Goal: Task Accomplishment & Management: Manage account settings

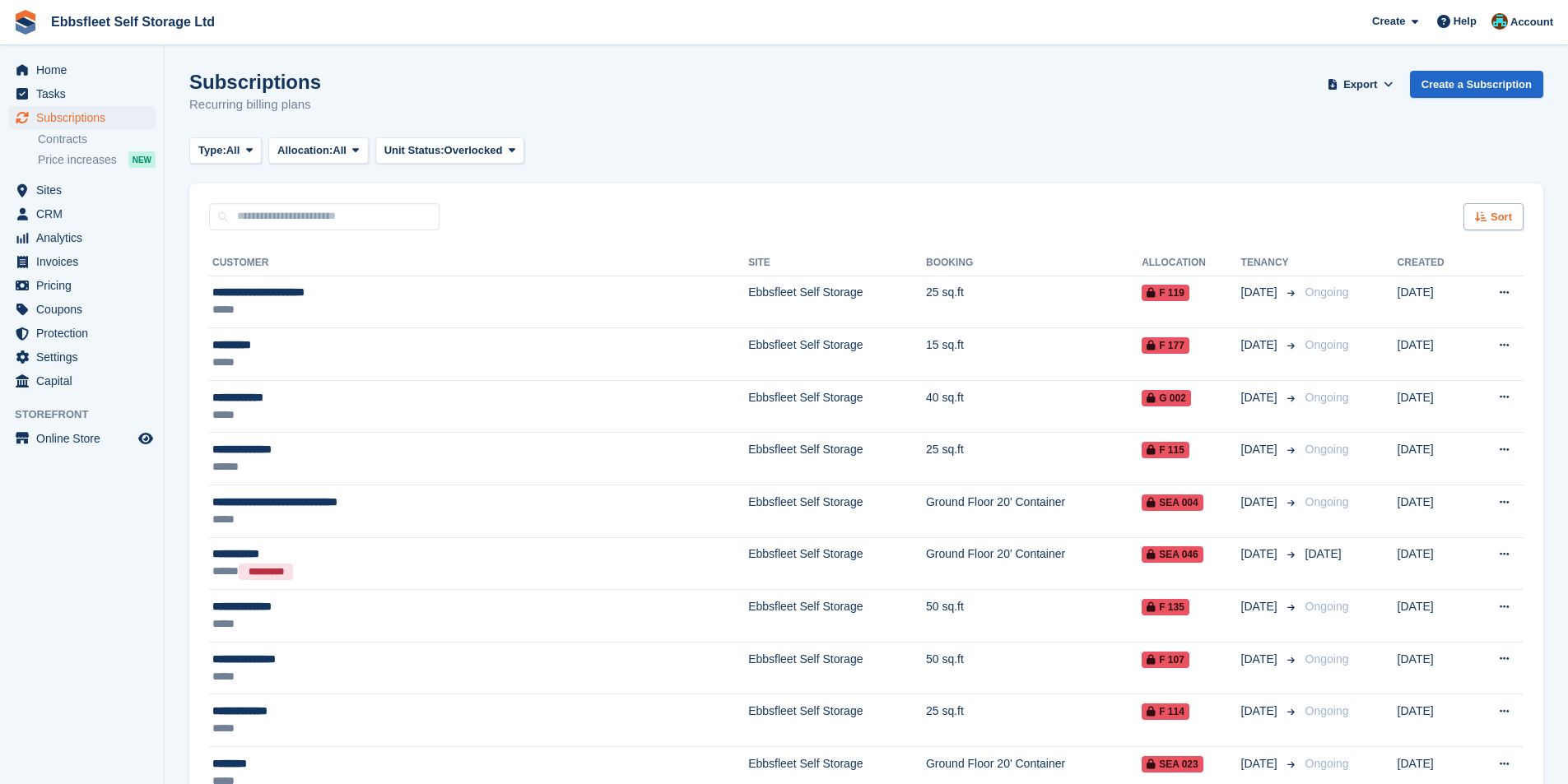
click at [1479, 220] on icon at bounding box center [1480, 216] width 12 height 10
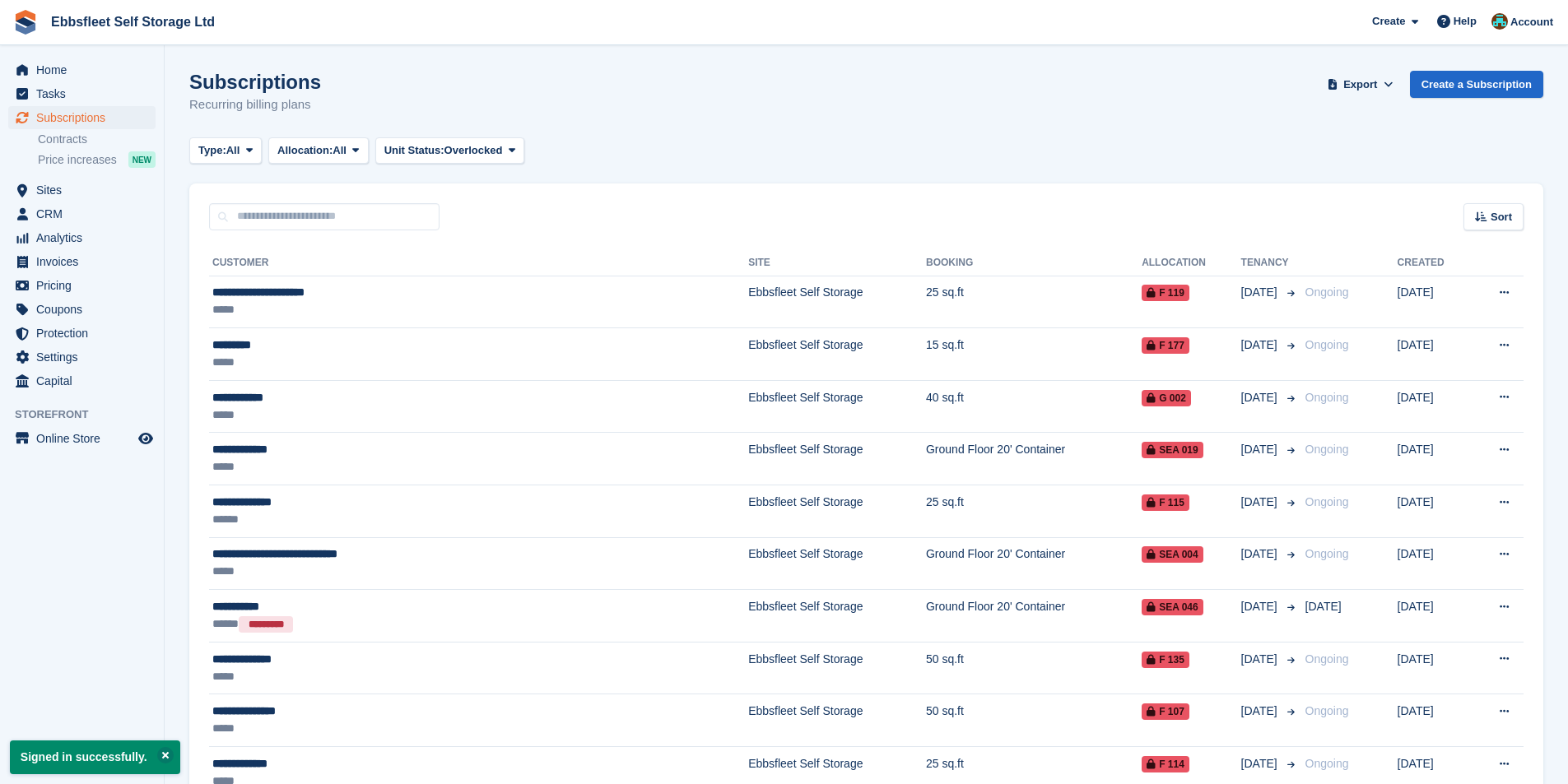
drag, startPoint x: 1494, startPoint y: 223, endPoint x: 1495, endPoint y: 260, distance: 37.0
click at [1495, 223] on span "Sort" at bounding box center [1501, 217] width 21 height 17
click at [1138, 161] on div "Type: All All Upcoming Previous Active Ending Allocation: All All Allocated Una…" at bounding box center [866, 150] width 1354 height 27
click at [497, 147] on span "Overlocked" at bounding box center [473, 151] width 59 height 17
click at [677, 151] on div "Type: All All Upcoming Previous Active Ending Allocation: All All Allocated Una…" at bounding box center [866, 150] width 1354 height 27
